Goal: Task Accomplishment & Management: Manage account settings

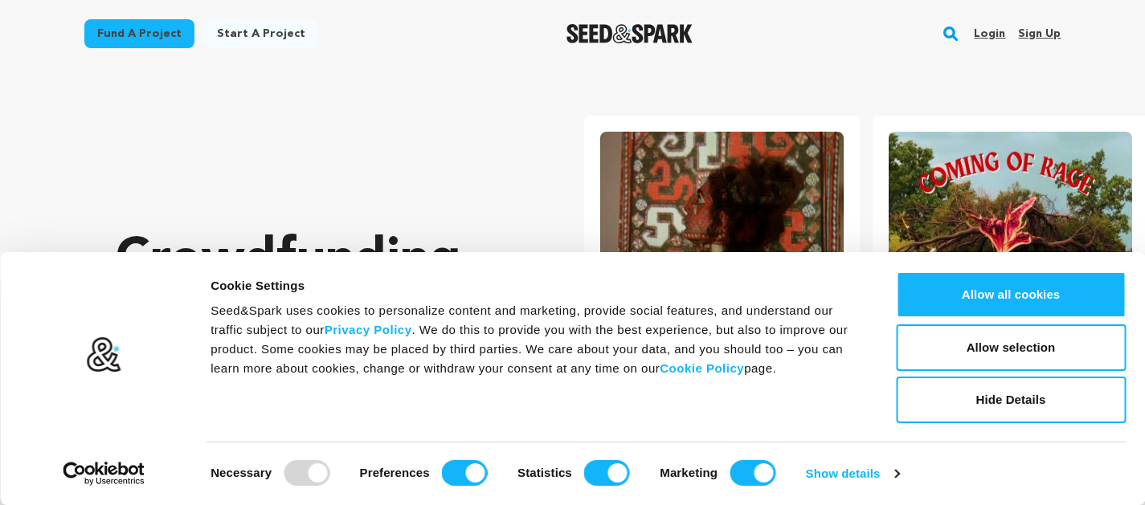
click at [995, 39] on link "Login" at bounding box center [989, 34] width 31 height 26
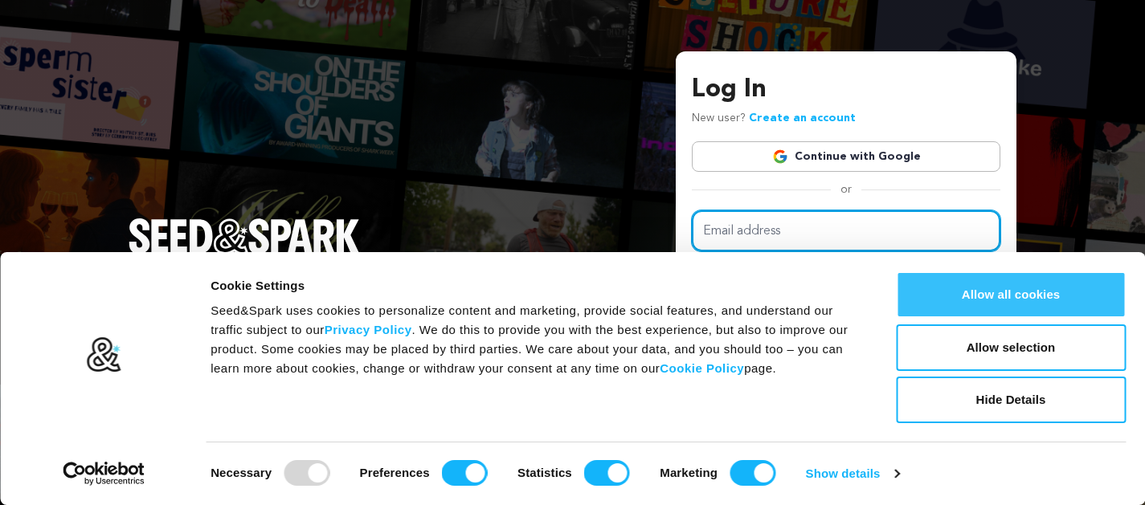
type input "[EMAIL_ADDRESS][DOMAIN_NAME]"
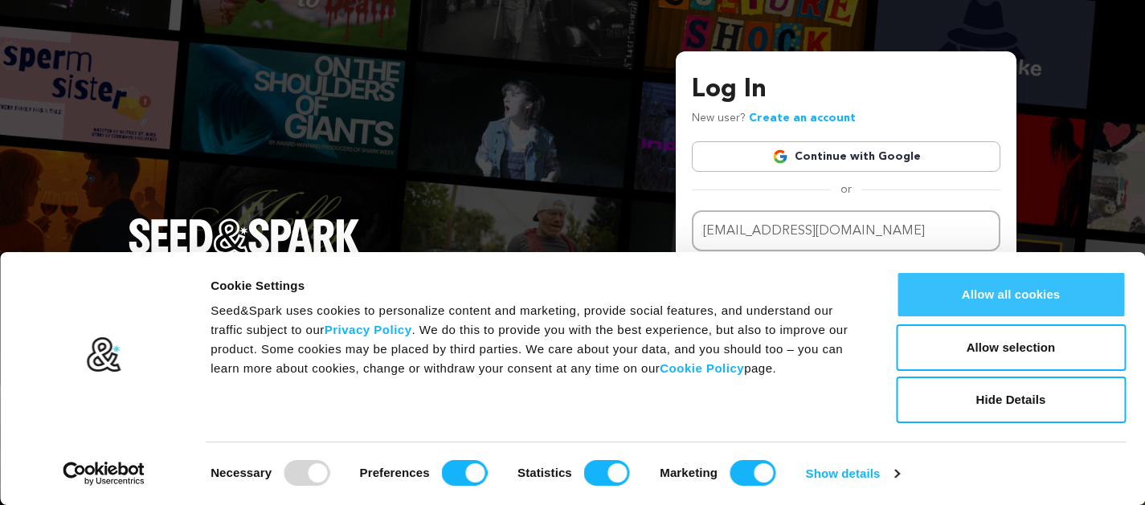
click at [1006, 304] on button "Allow all cookies" at bounding box center [1011, 294] width 230 height 47
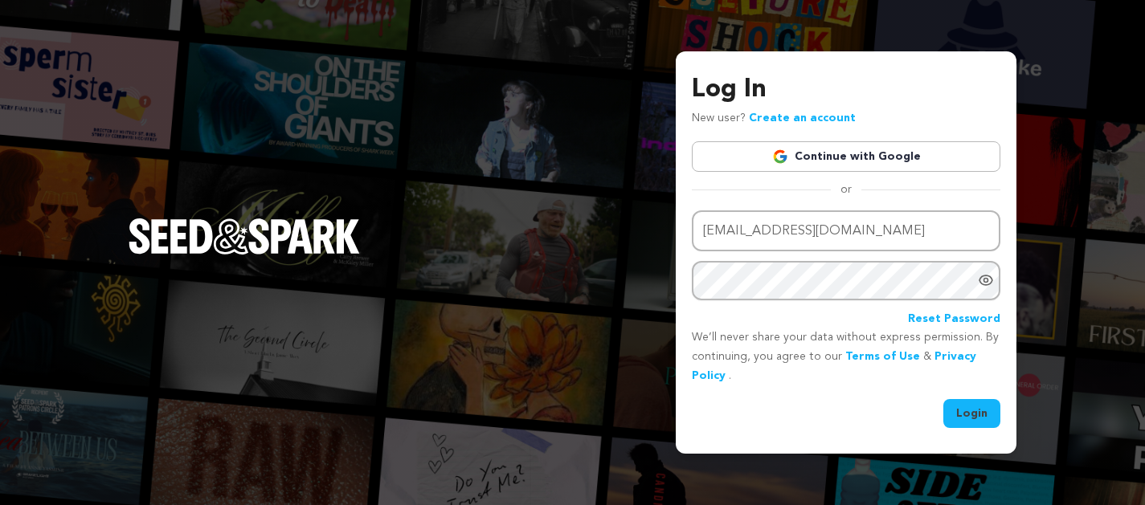
click at [963, 418] on button "Login" at bounding box center [971, 413] width 57 height 29
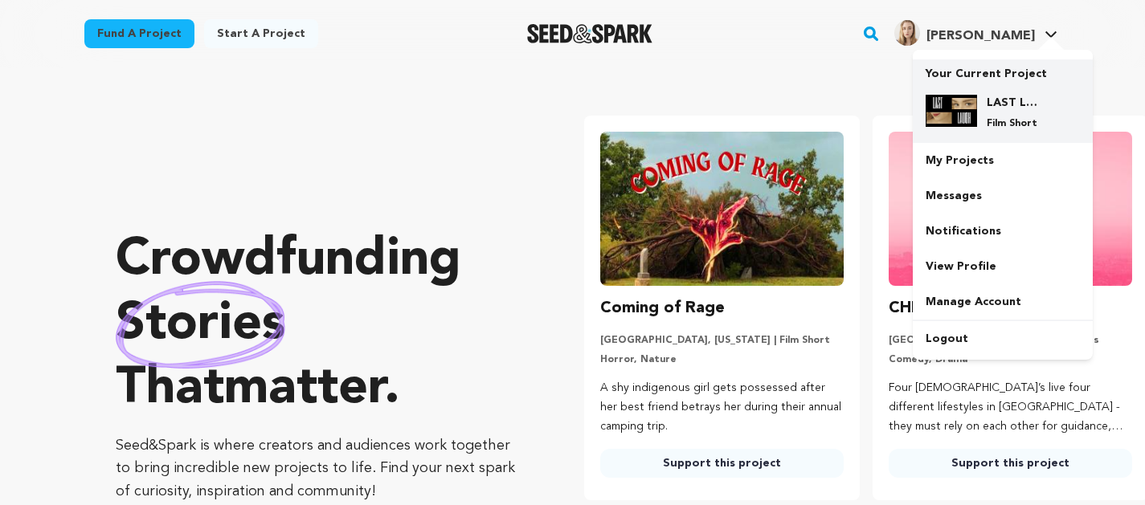
click at [970, 127] on div at bounding box center [950, 112] width 51 height 35
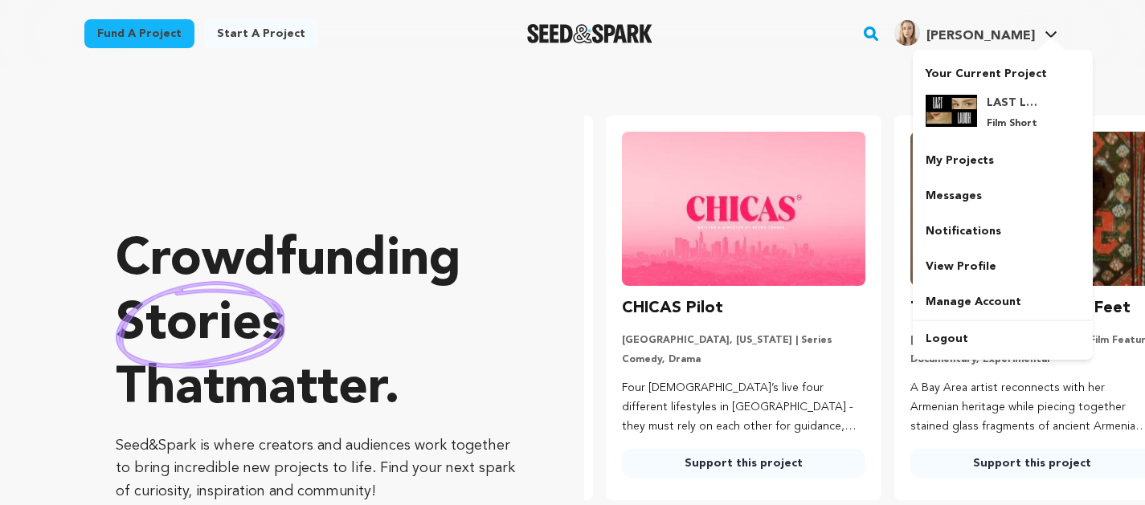
scroll to position [0, 301]
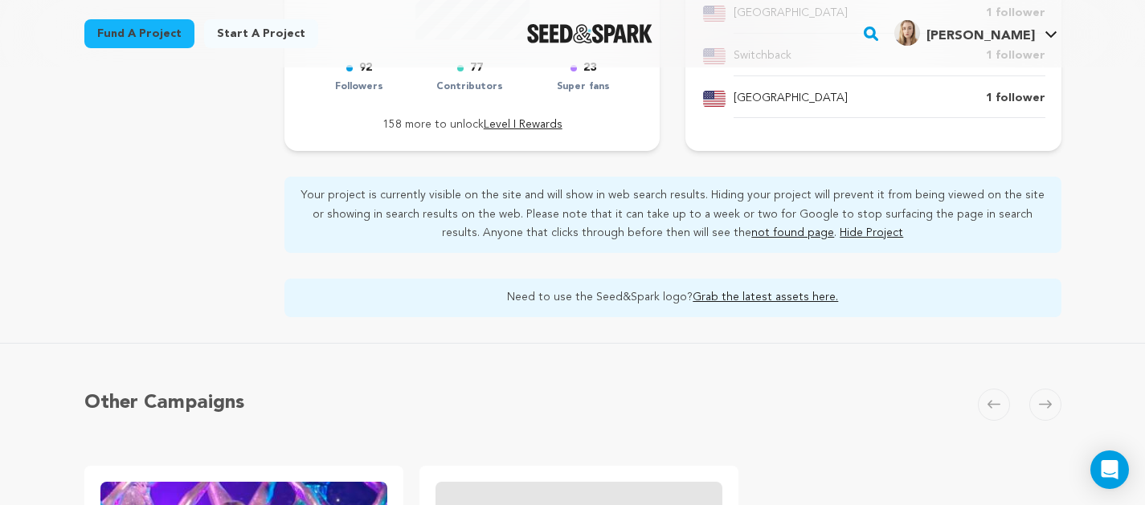
scroll to position [794, 0]
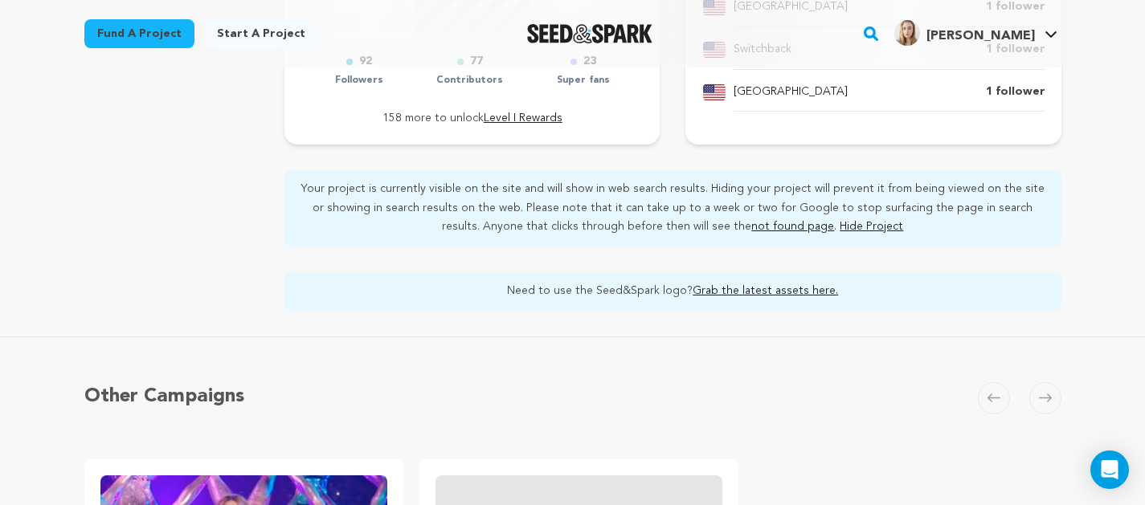
click at [719, 291] on link "Grab the latest assets here." at bounding box center [764, 290] width 145 height 11
